Goal: Task Accomplishment & Management: Manage account settings

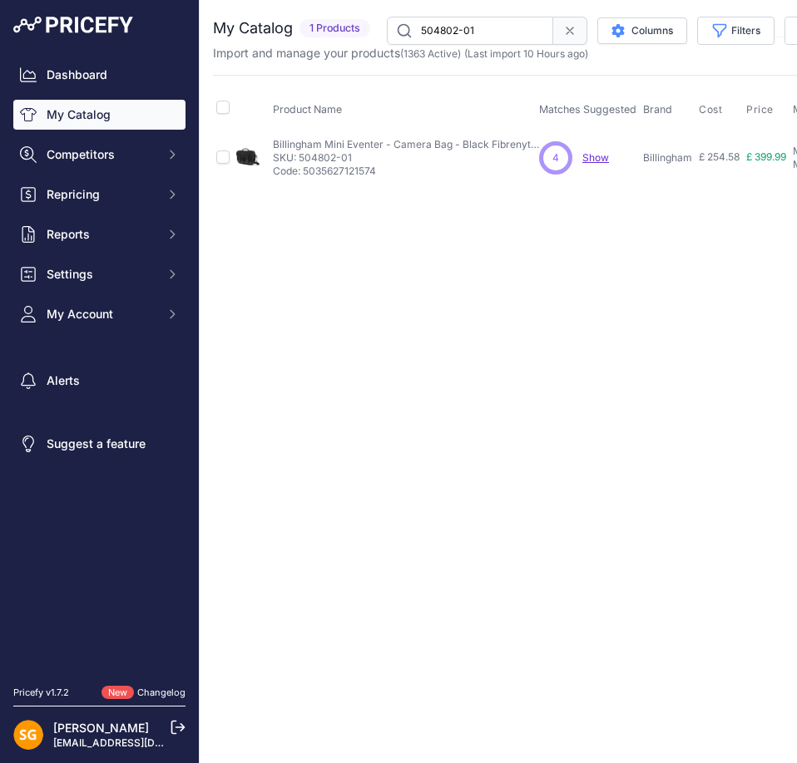
click at [136, 116] on link "My Catalog" at bounding box center [99, 115] width 172 height 30
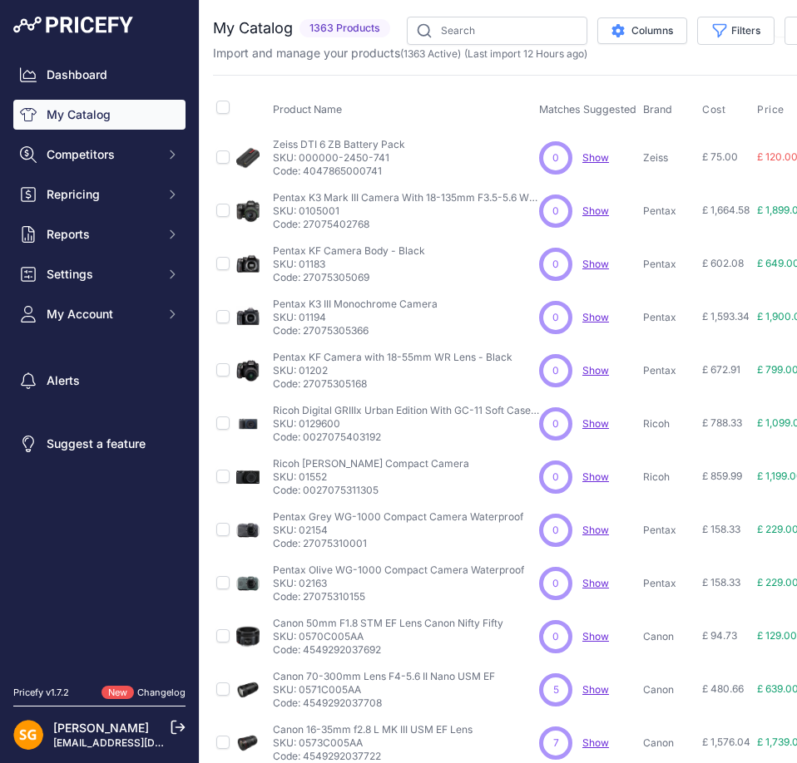
click at [284, 53] on p "Import and manage your products ( 1363 Active ) (Last import 12 Hours ago)" at bounding box center [400, 53] width 374 height 17
click at [452, 32] on input "text" at bounding box center [497, 31] width 180 height 28
paste input "500701-01"
type input "500701-01"
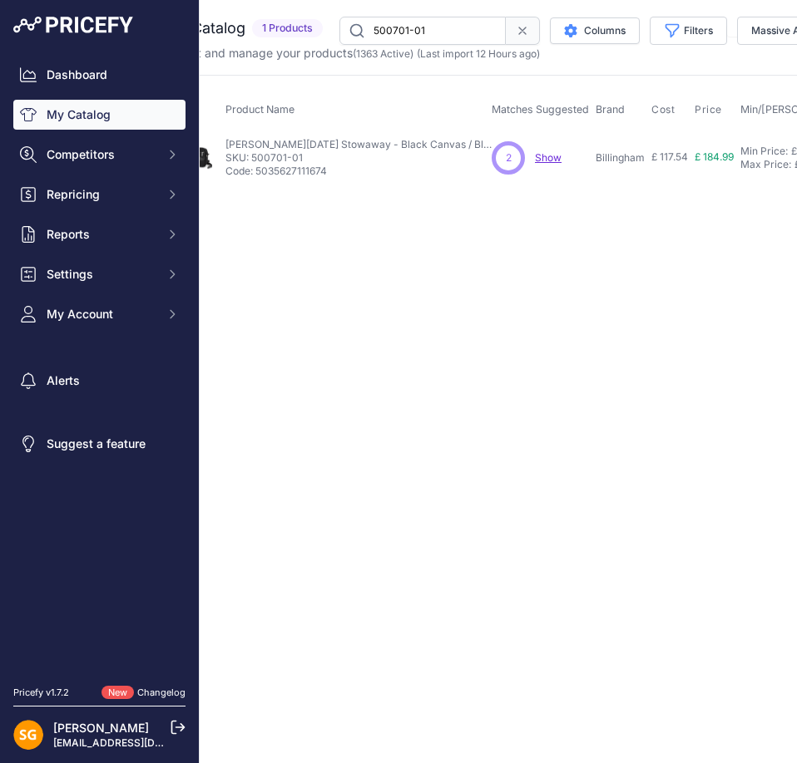
scroll to position [0, 452]
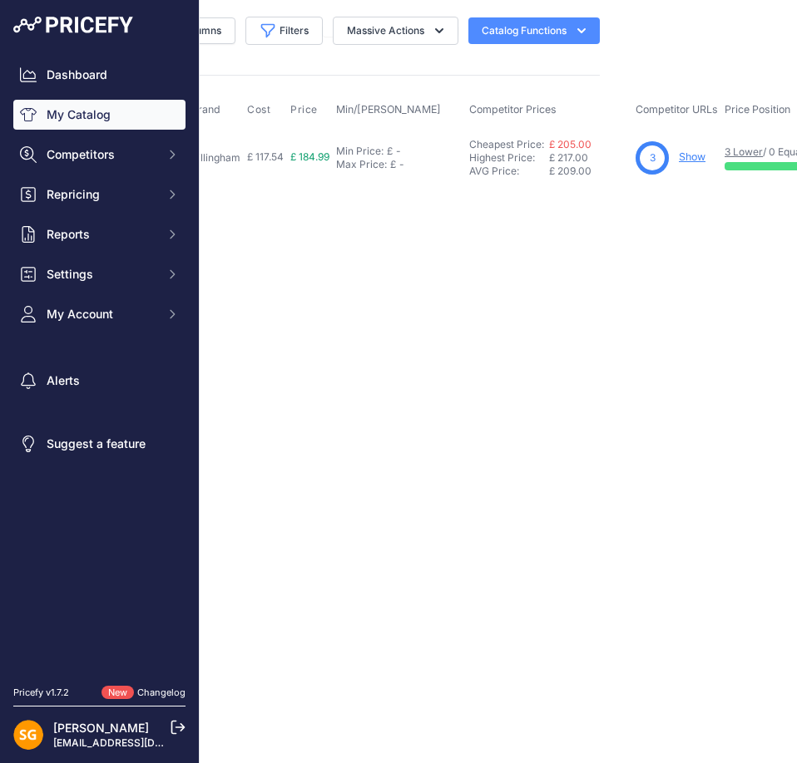
drag, startPoint x: 432, startPoint y: 337, endPoint x: 638, endPoint y: 344, distance: 205.5
click at [698, 160] on link "Show" at bounding box center [692, 157] width 27 height 12
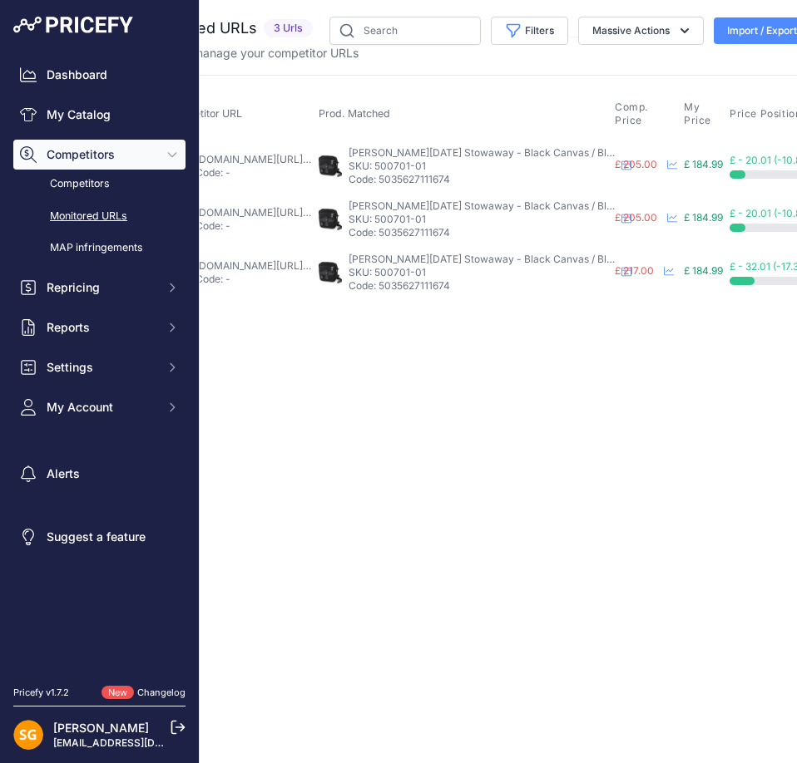
scroll to position [0, 106]
drag, startPoint x: 255, startPoint y: 545, endPoint x: 344, endPoint y: 540, distance: 89.2
drag, startPoint x: 422, startPoint y: 496, endPoint x: 486, endPoint y: 496, distance: 63.2
